Goal: Find specific page/section: Find specific page/section

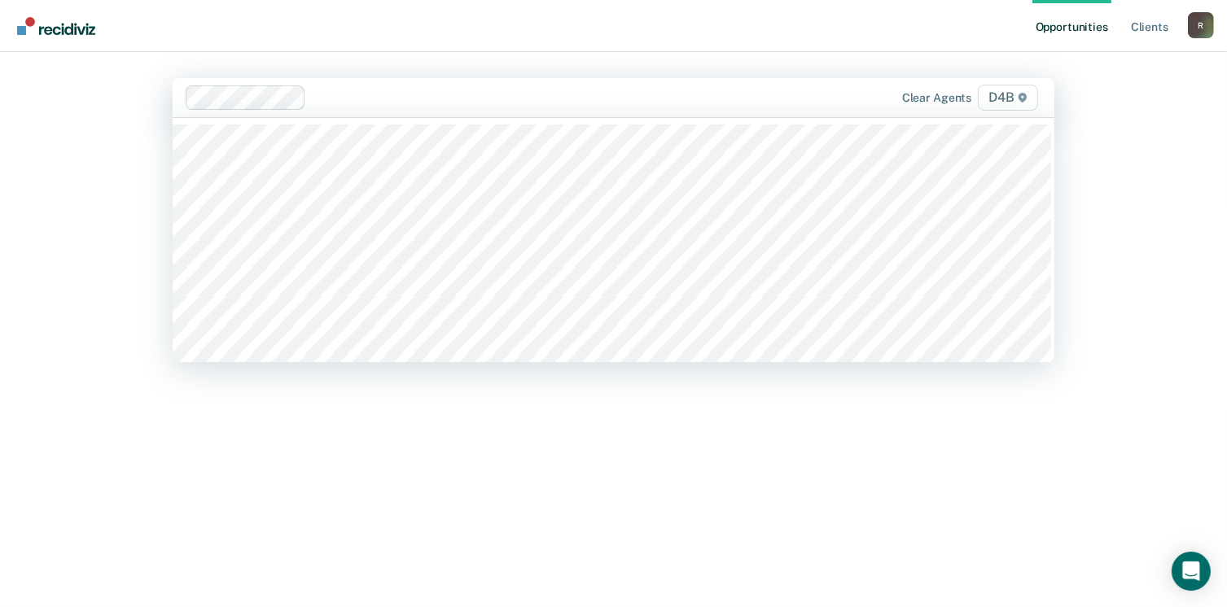
click at [599, 98] on div at bounding box center [548, 97] width 470 height 19
click at [511, 108] on div at bounding box center [485, 97] width 598 height 24
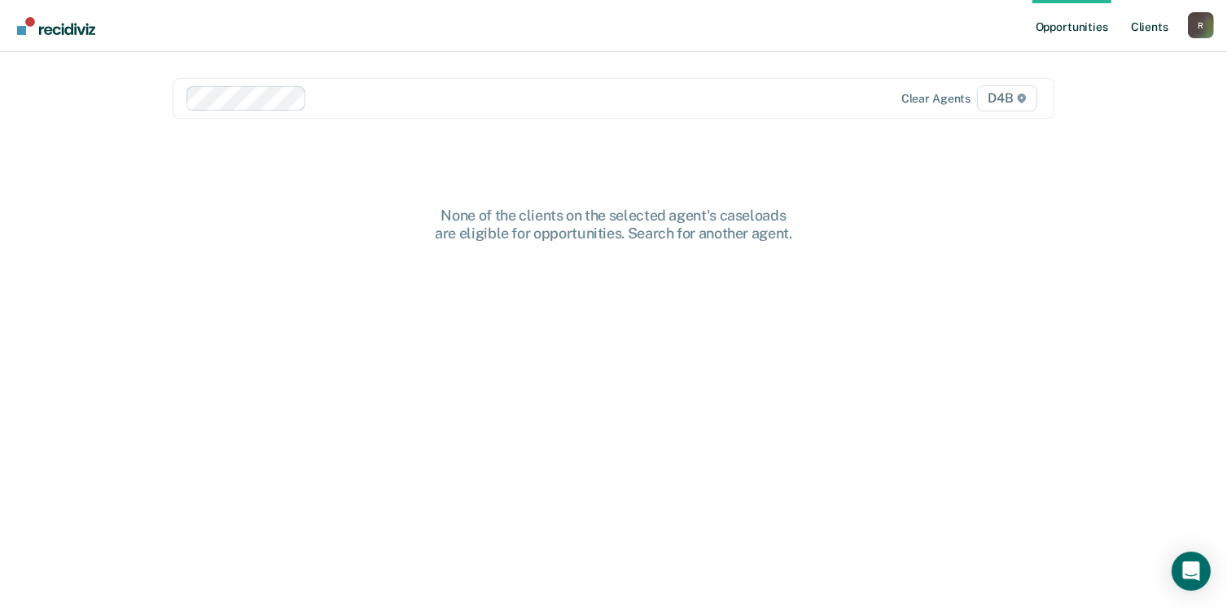
click at [1139, 28] on link "Client s" at bounding box center [1149, 26] width 44 height 52
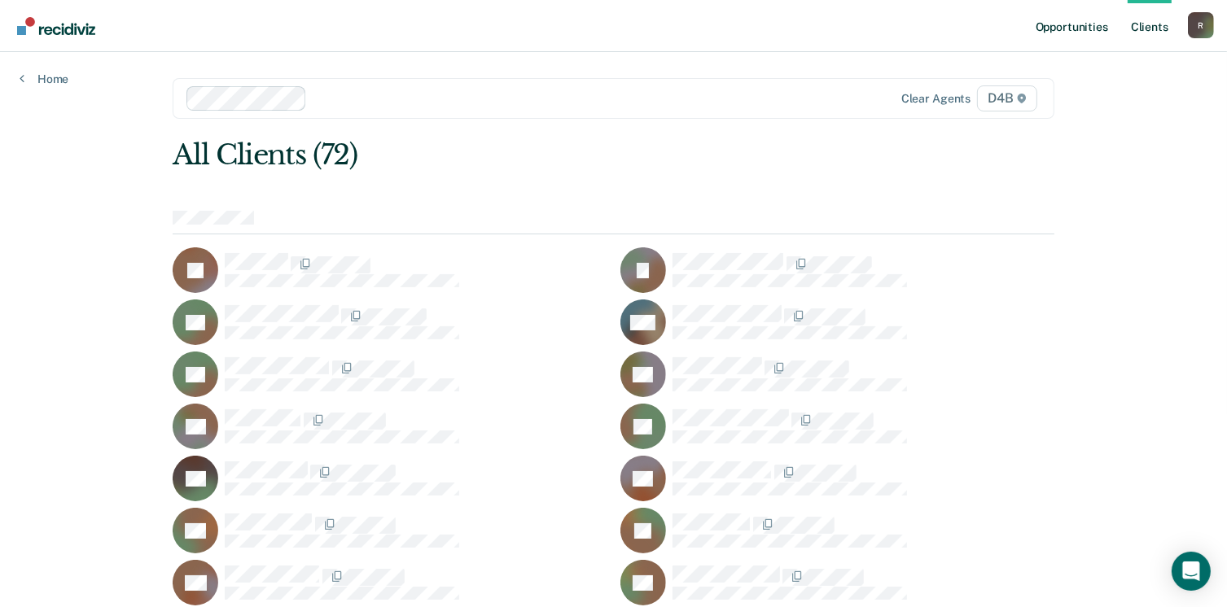
click at [1083, 30] on link "Opportunities" at bounding box center [1071, 26] width 79 height 52
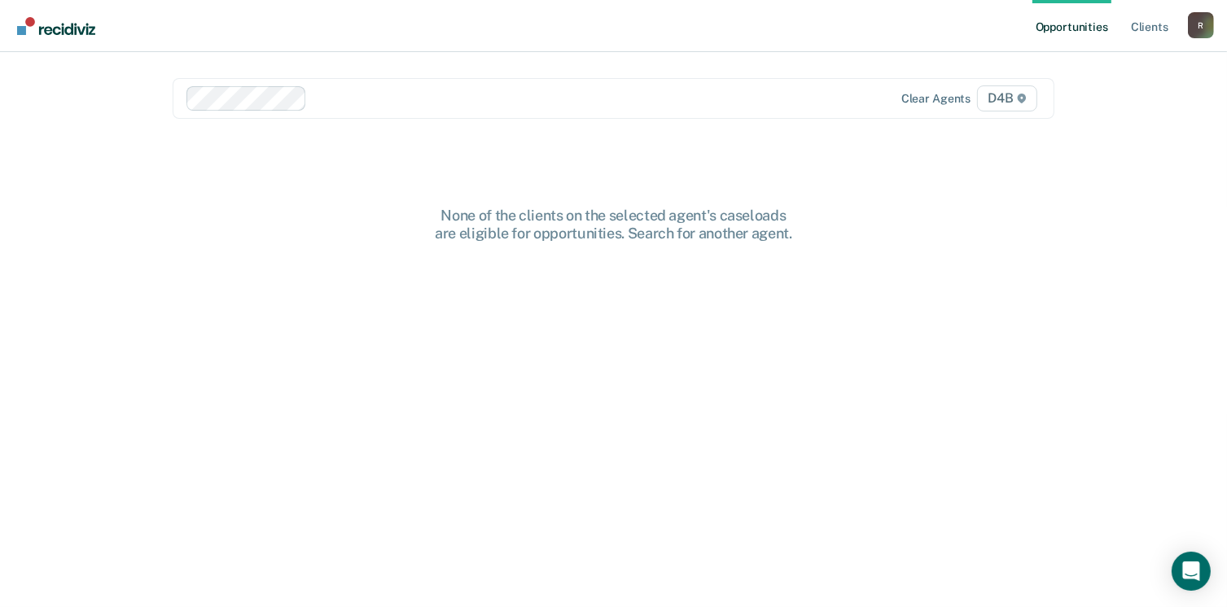
click at [568, 382] on div "None of the clients on the selected agent's caseloads are eligible for opportun…" at bounding box center [613, 419] width 881 height 425
click at [1204, 22] on div "R" at bounding box center [1200, 25] width 26 height 26
click at [1104, 69] on link "Profile" at bounding box center [1134, 66] width 131 height 14
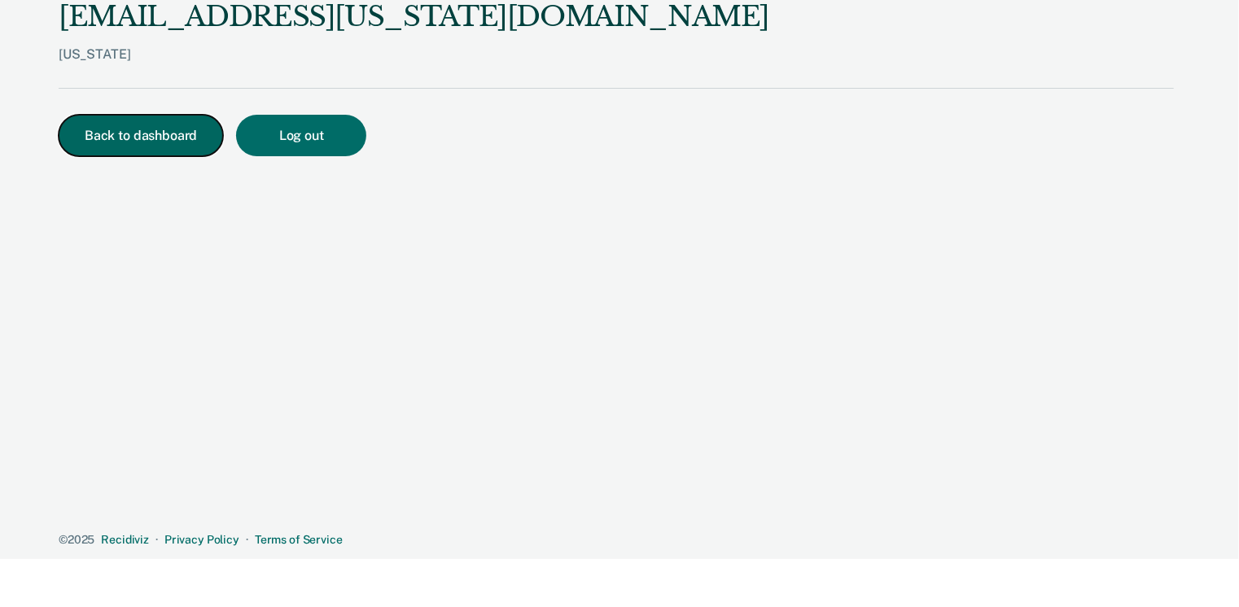
click at [146, 133] on button "Back to dashboard" at bounding box center [141, 136] width 164 height 42
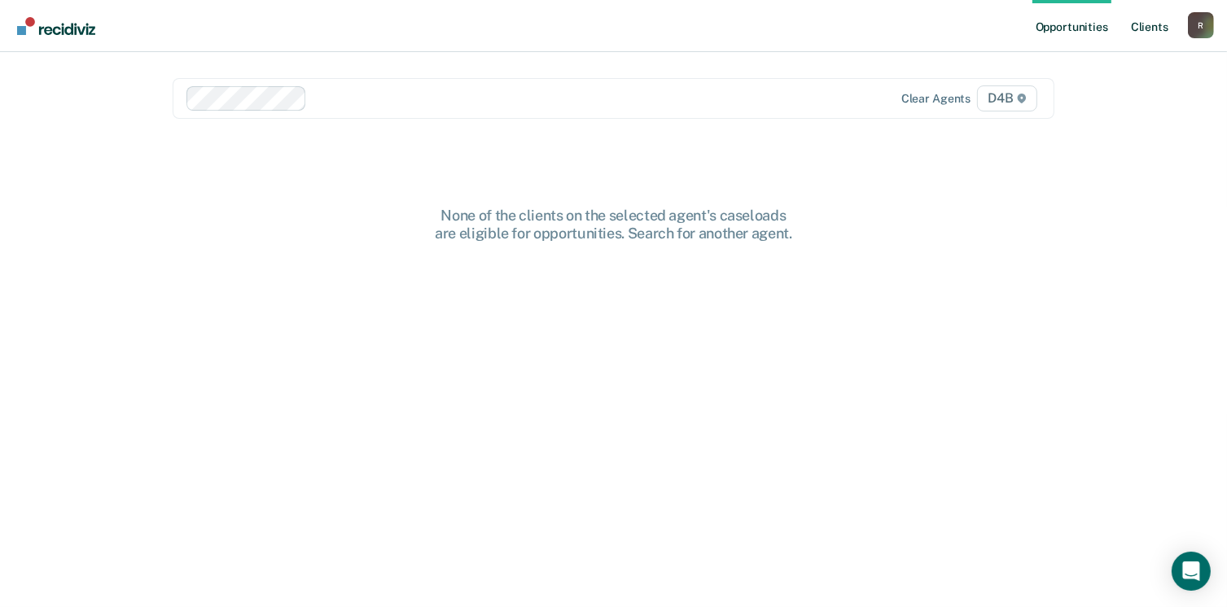
click at [1150, 31] on link "Client s" at bounding box center [1149, 26] width 44 height 52
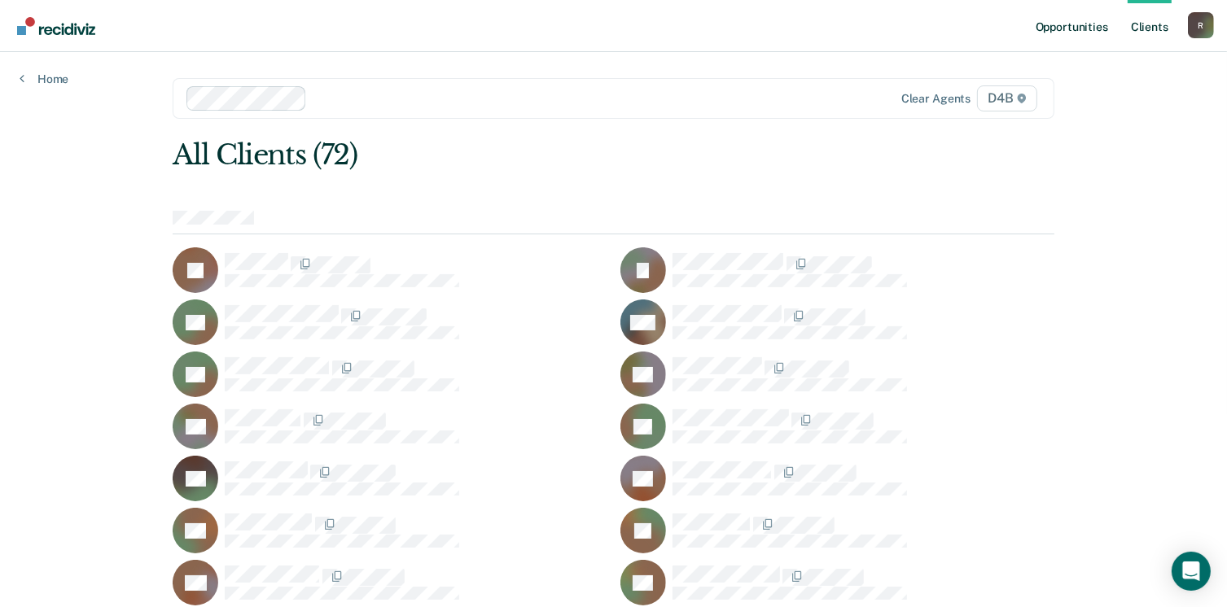
click at [1091, 24] on link "Opportunities" at bounding box center [1071, 26] width 79 height 52
